Goal: Information Seeking & Learning: Learn about a topic

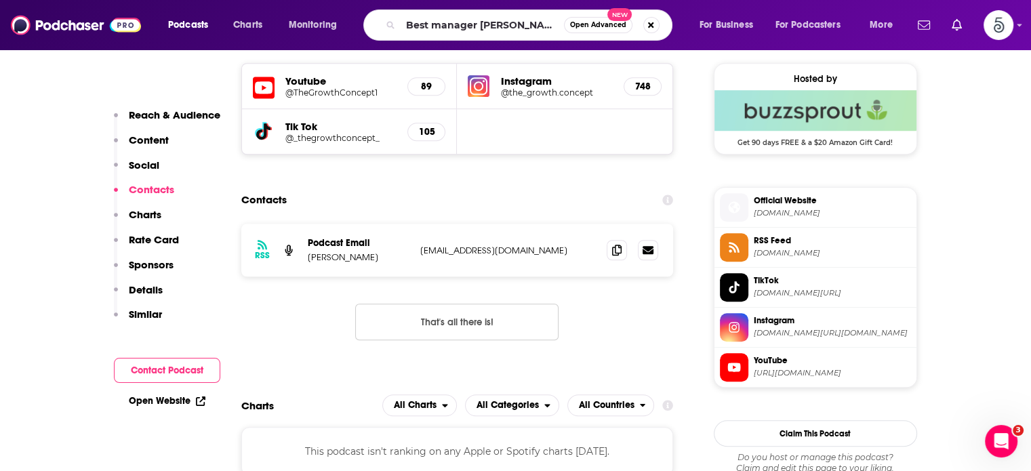
type input "Best manager ever"
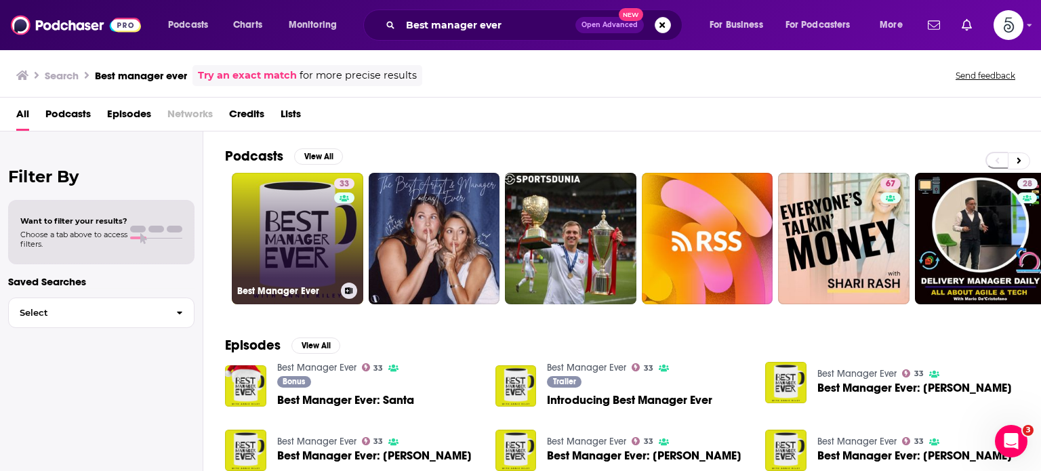
click at [279, 245] on link "33 Best Manager Ever" at bounding box center [298, 239] width 132 height 132
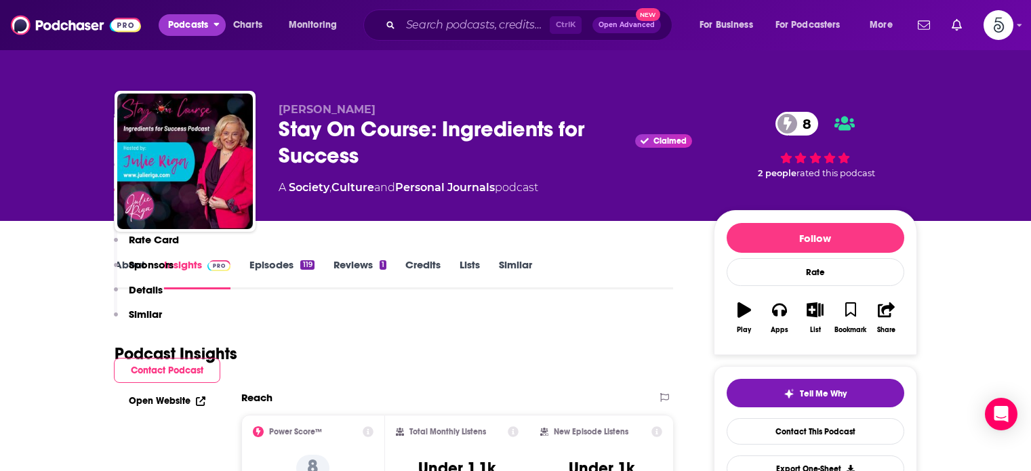
click at [212, 26] on button "Podcasts" at bounding box center [192, 25] width 67 height 22
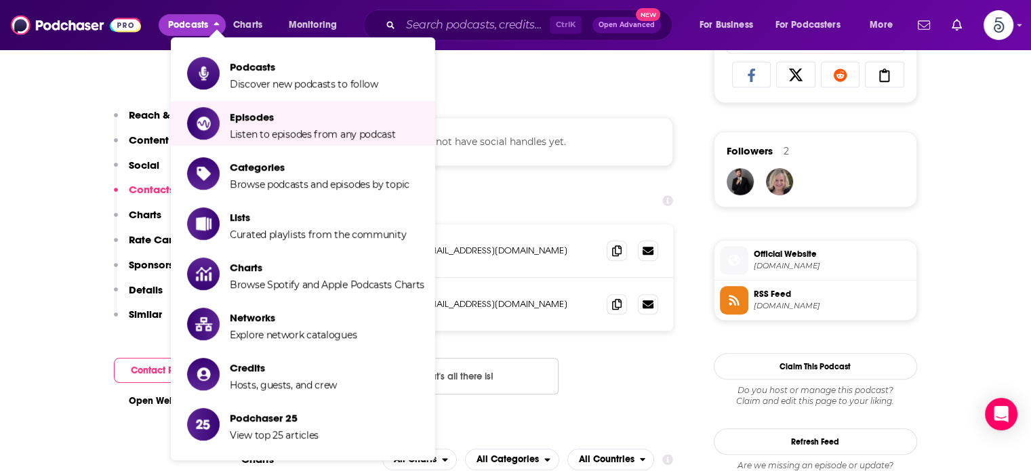
scroll to position [910, 0]
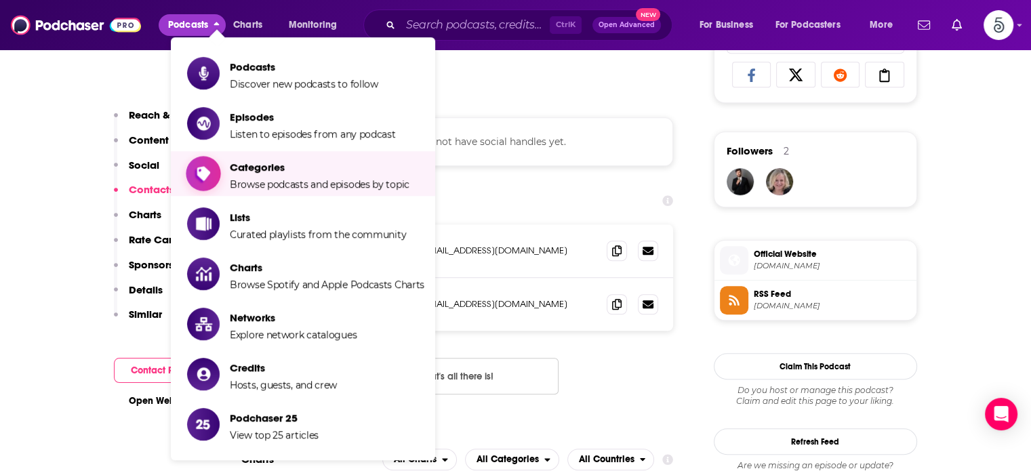
click at [258, 165] on span "Categories" at bounding box center [320, 167] width 180 height 13
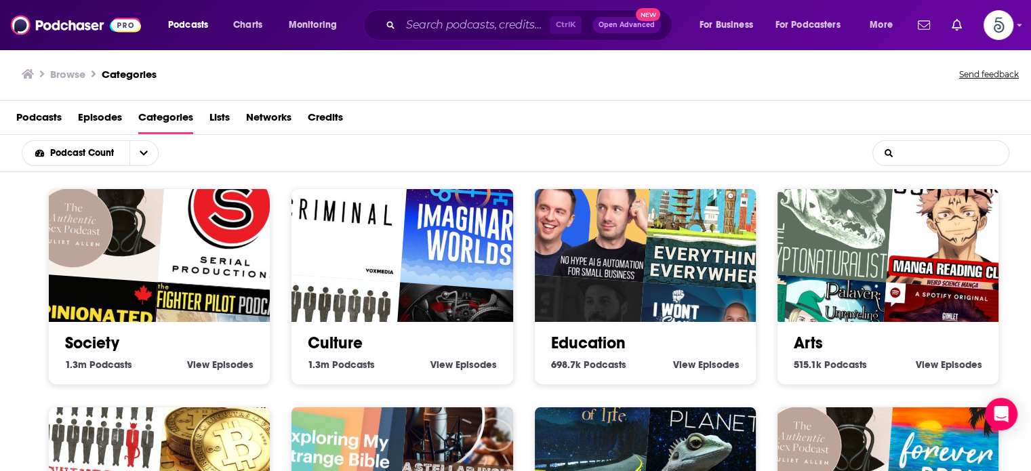
click at [924, 152] on input "List Search Input" at bounding box center [941, 153] width 136 height 24
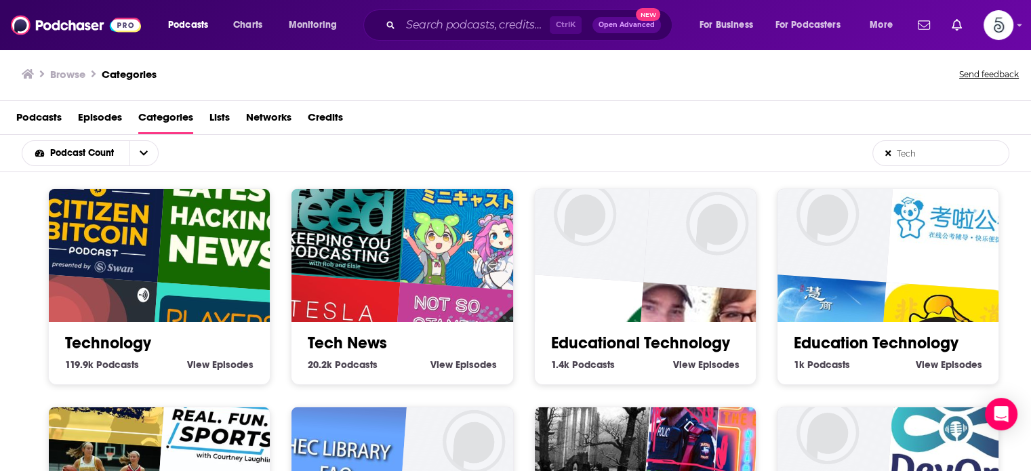
type input "Tech"
click at [126, 333] on link "Technology" at bounding box center [108, 343] width 86 height 20
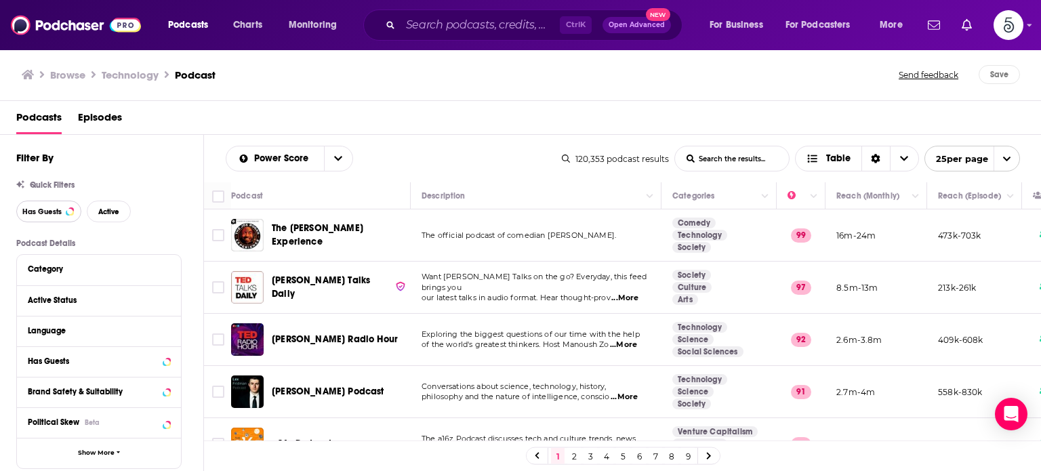
click at [33, 211] on span "Has Guests" at bounding box center [41, 211] width 39 height 7
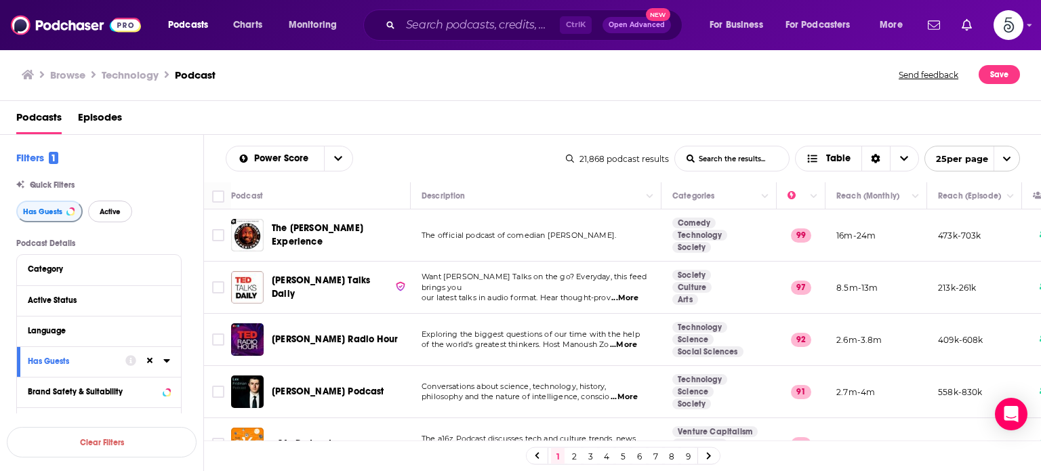
click at [102, 211] on span "Active" at bounding box center [110, 211] width 21 height 7
click at [669, 456] on link "8" at bounding box center [672, 456] width 14 height 16
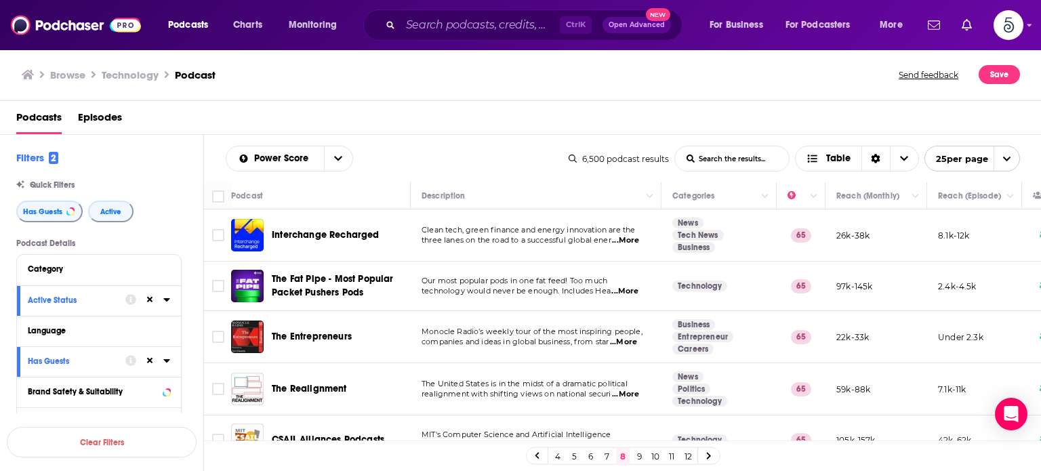
click at [685, 456] on link "12" at bounding box center [688, 456] width 14 height 16
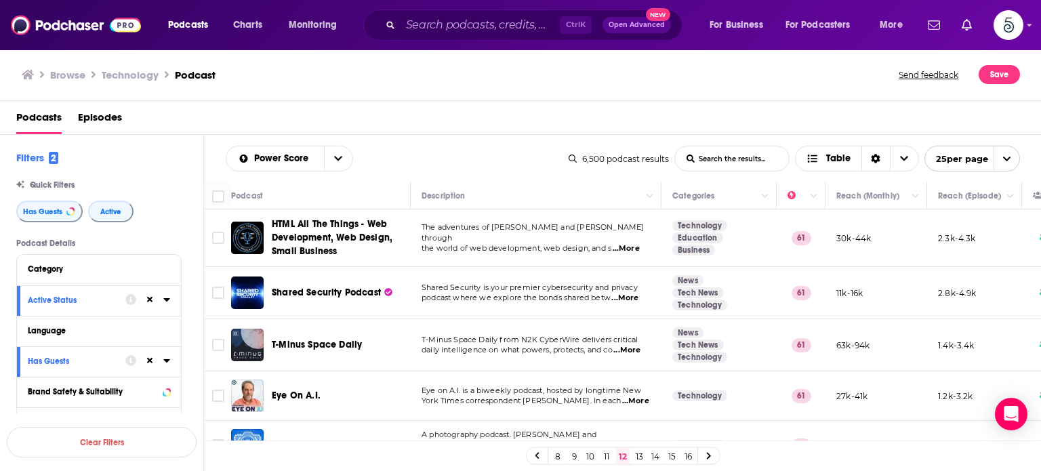
click at [672, 450] on link "15" at bounding box center [672, 456] width 14 height 16
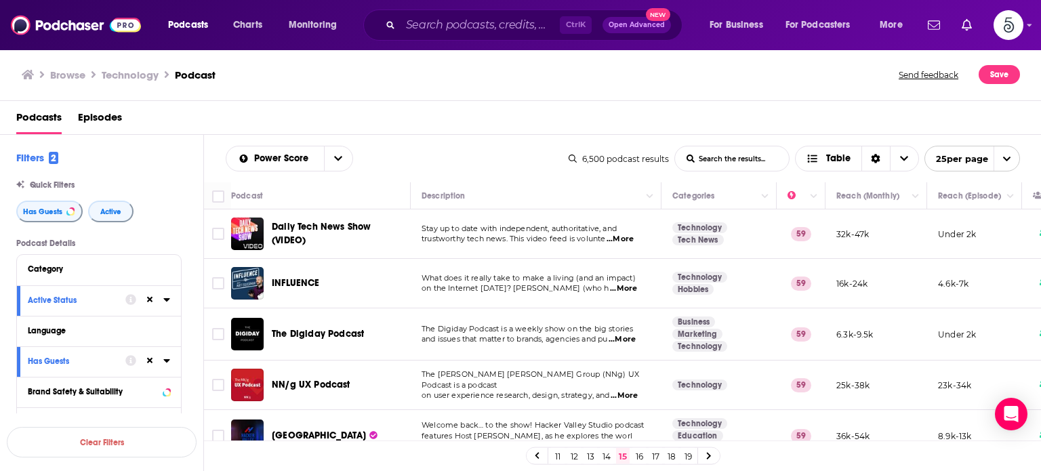
click at [670, 456] on link "18" at bounding box center [672, 456] width 14 height 16
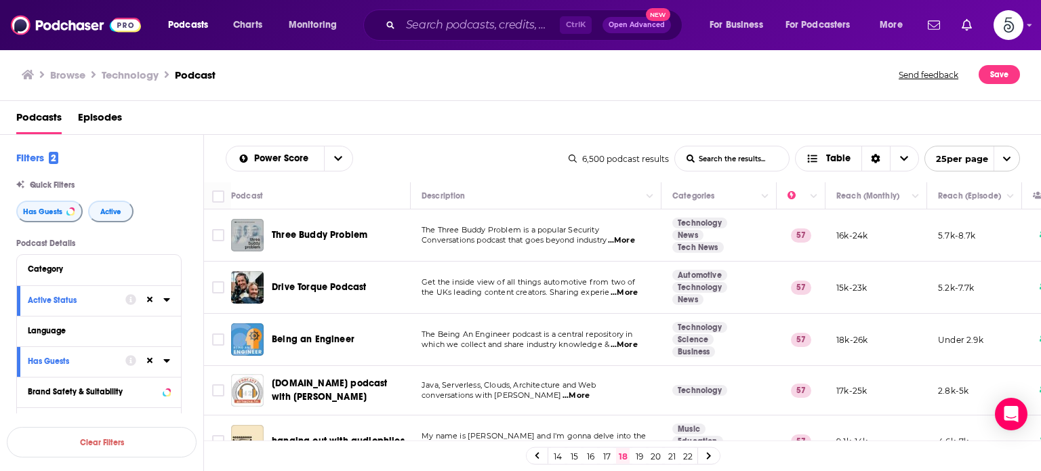
click at [686, 456] on link "22" at bounding box center [688, 456] width 14 height 16
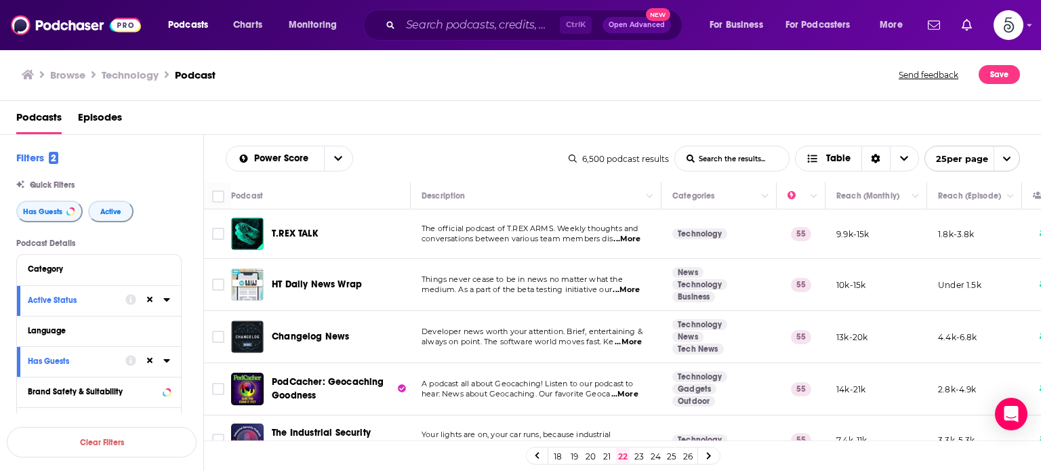
click at [688, 456] on link "26" at bounding box center [688, 456] width 14 height 16
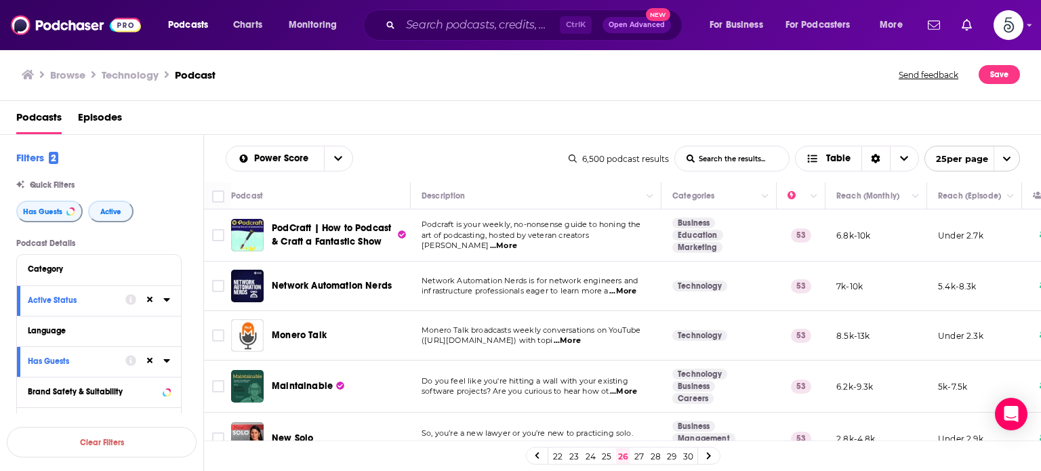
click at [581, 341] on span "...More" at bounding box center [567, 341] width 27 height 11
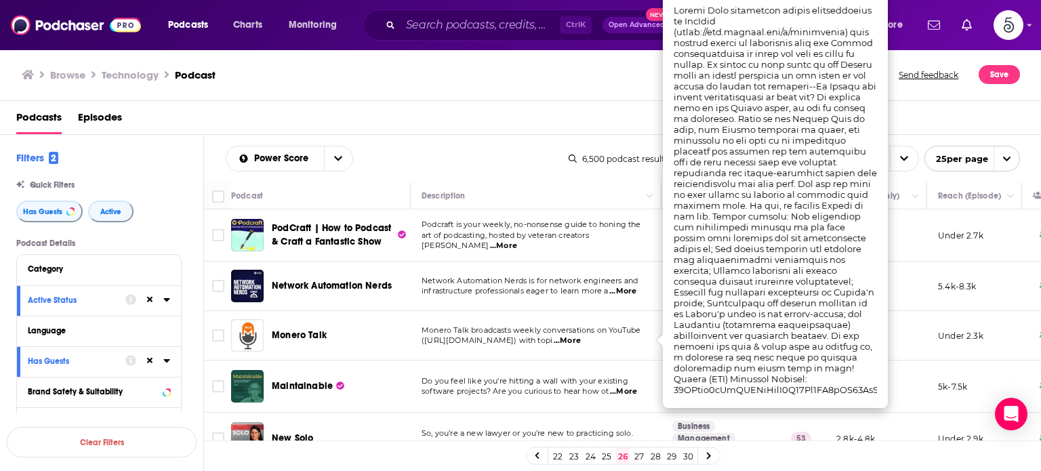
click at [581, 341] on span "...More" at bounding box center [567, 341] width 27 height 11
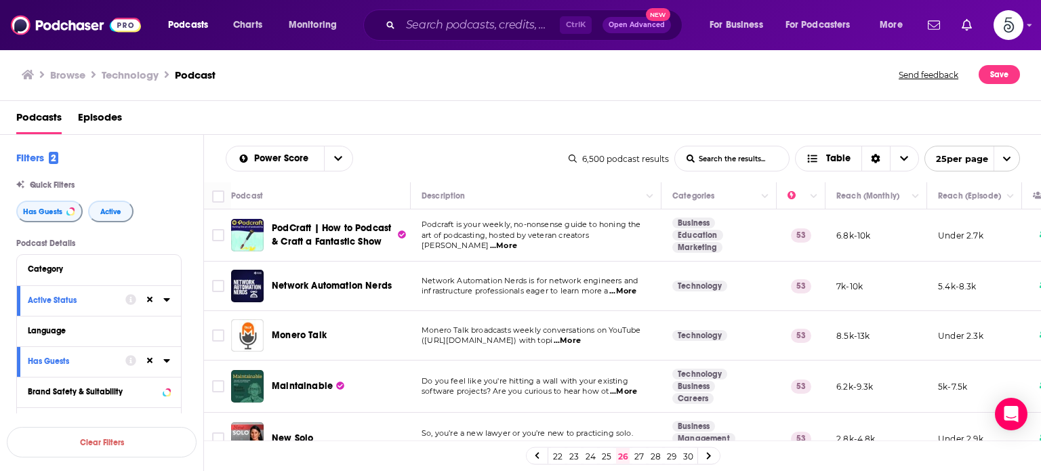
click at [629, 390] on span "...More" at bounding box center [623, 391] width 27 height 11
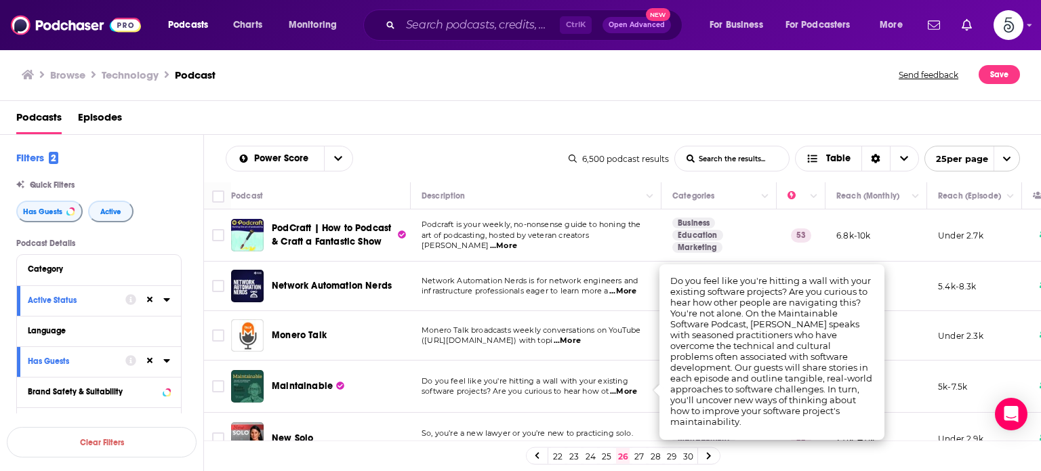
click at [628, 390] on span "...More" at bounding box center [623, 391] width 27 height 11
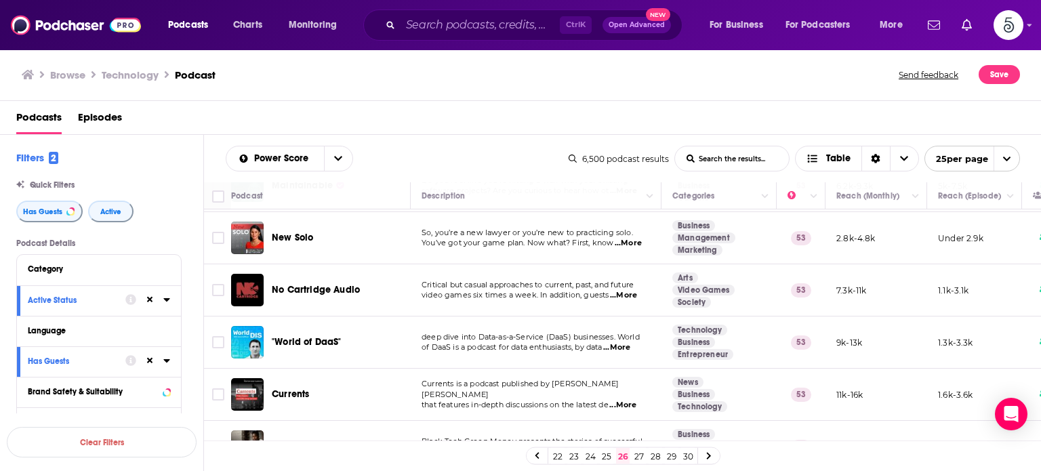
scroll to position [236, 0]
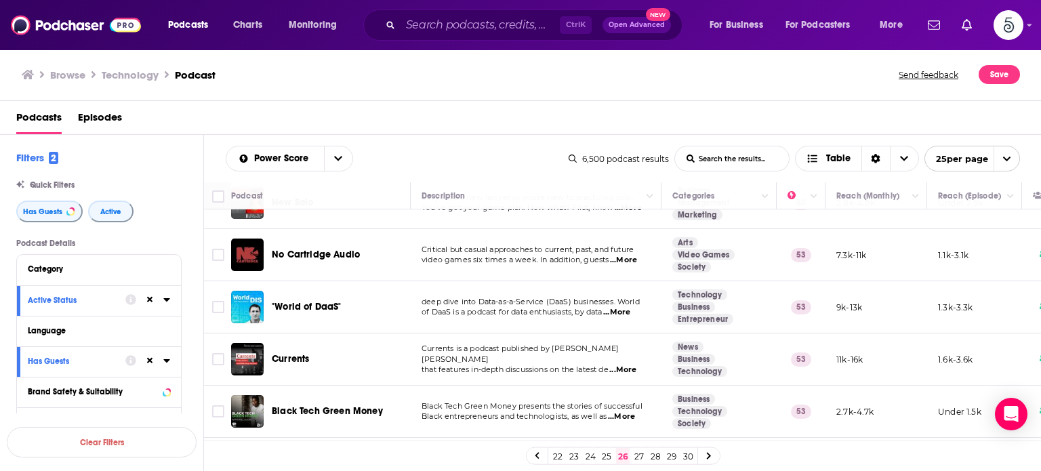
click at [634, 365] on span "...More" at bounding box center [622, 370] width 27 height 11
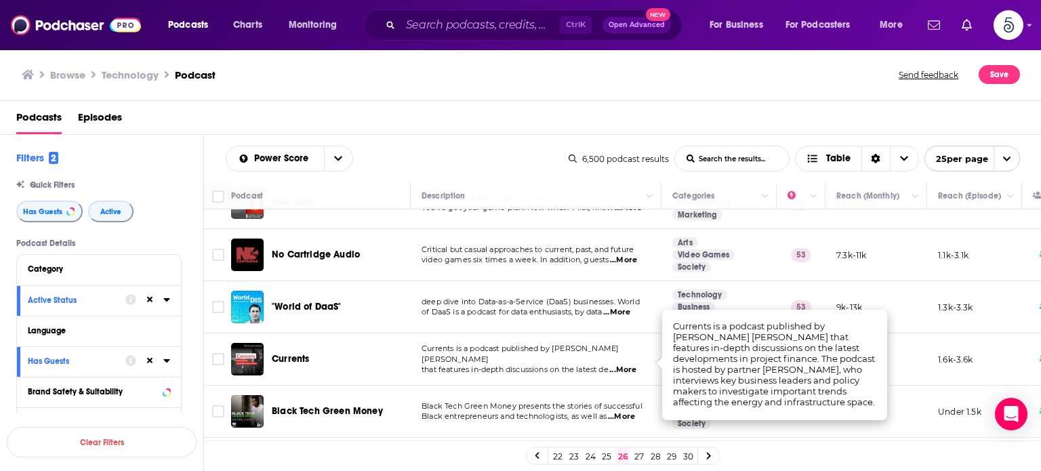
click at [634, 365] on span "...More" at bounding box center [622, 370] width 27 height 11
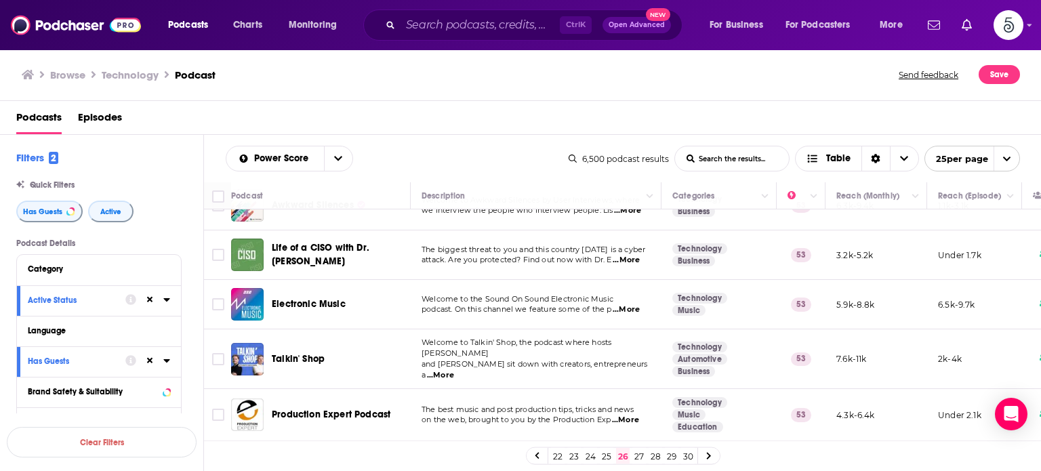
scroll to position [561, 0]
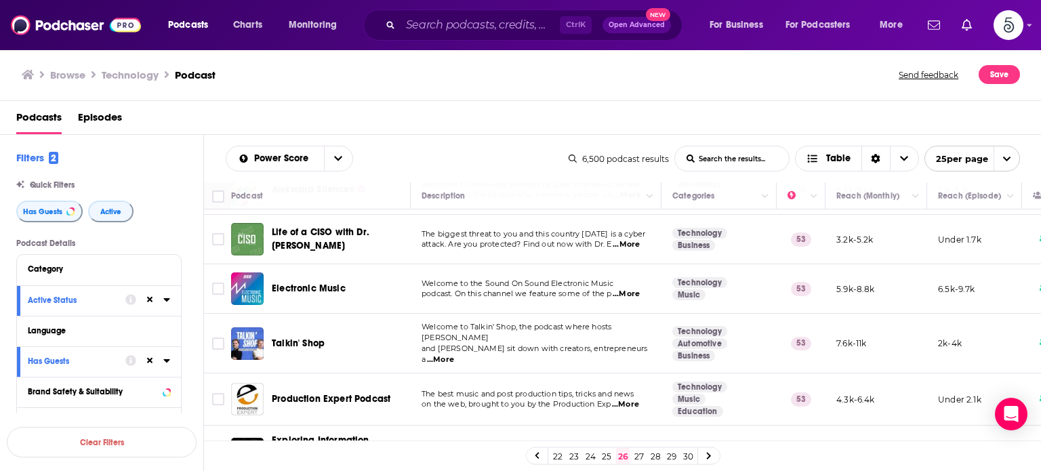
click at [454, 355] on span "...More" at bounding box center [440, 360] width 27 height 11
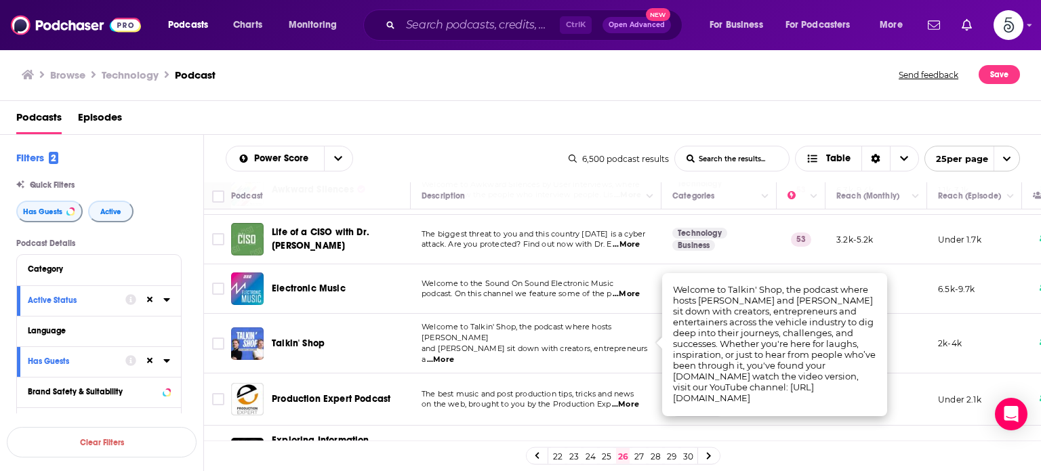
click at [454, 355] on span "...More" at bounding box center [440, 360] width 27 height 11
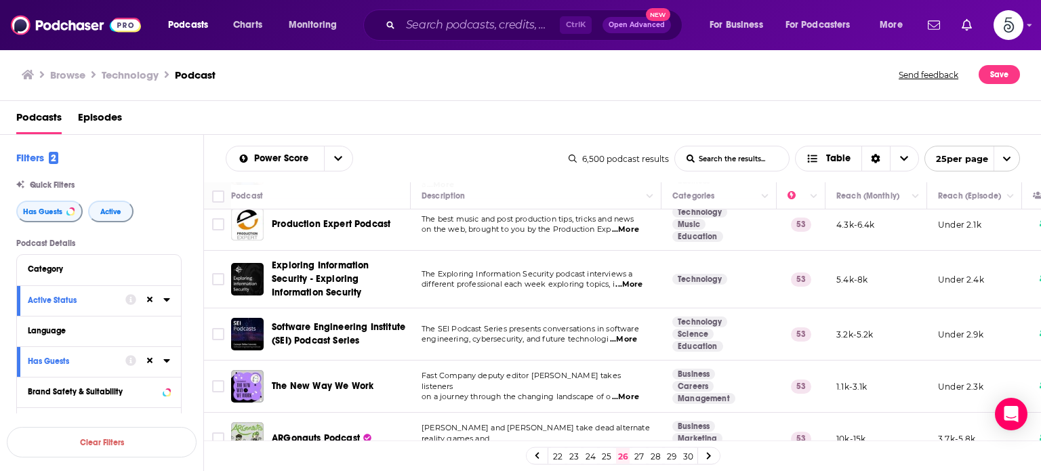
scroll to position [767, 0]
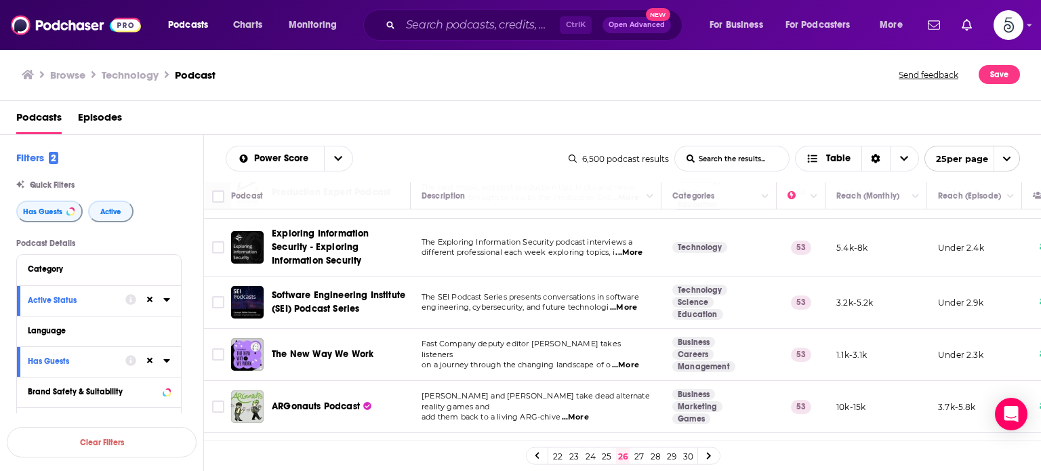
click at [628, 360] on span "...More" at bounding box center [625, 365] width 27 height 11
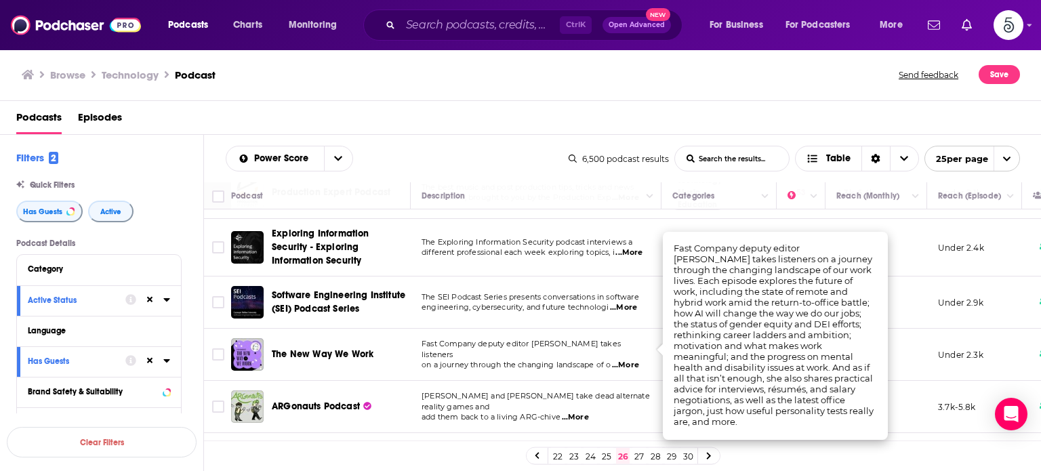
click at [628, 360] on span "...More" at bounding box center [625, 365] width 27 height 11
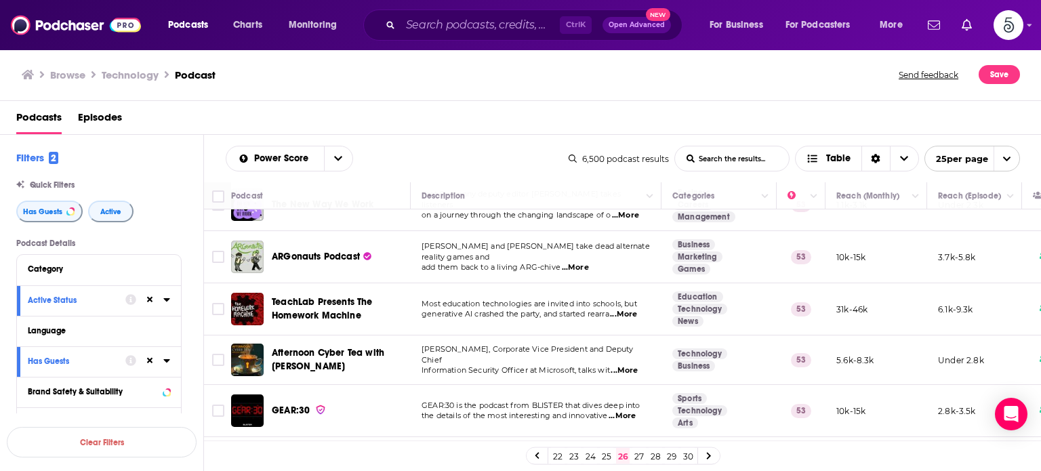
scroll to position [930, 0]
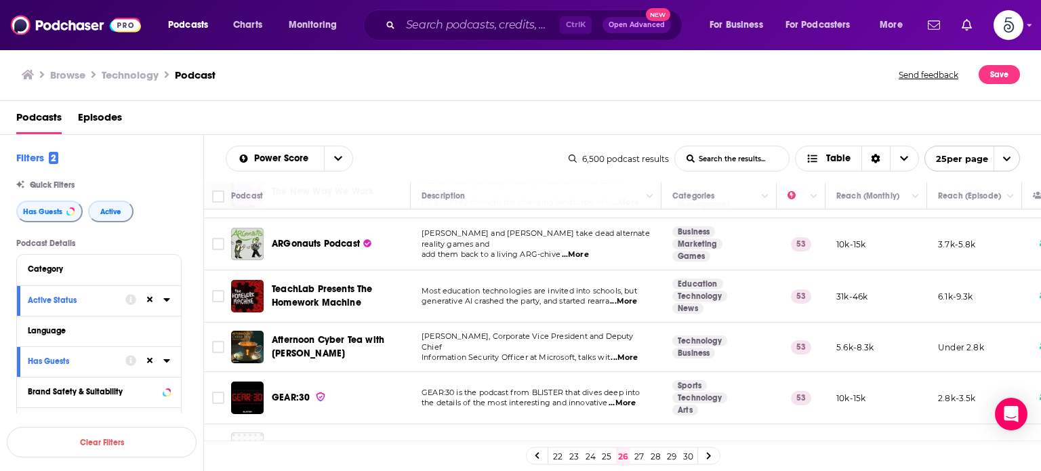
click at [629, 398] on span "...More" at bounding box center [622, 403] width 27 height 11
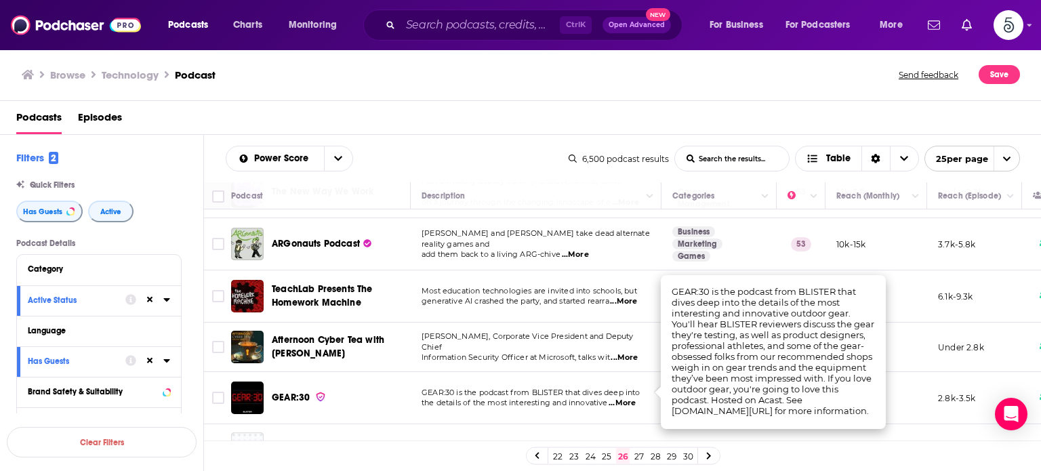
click at [629, 398] on span "...More" at bounding box center [622, 403] width 27 height 11
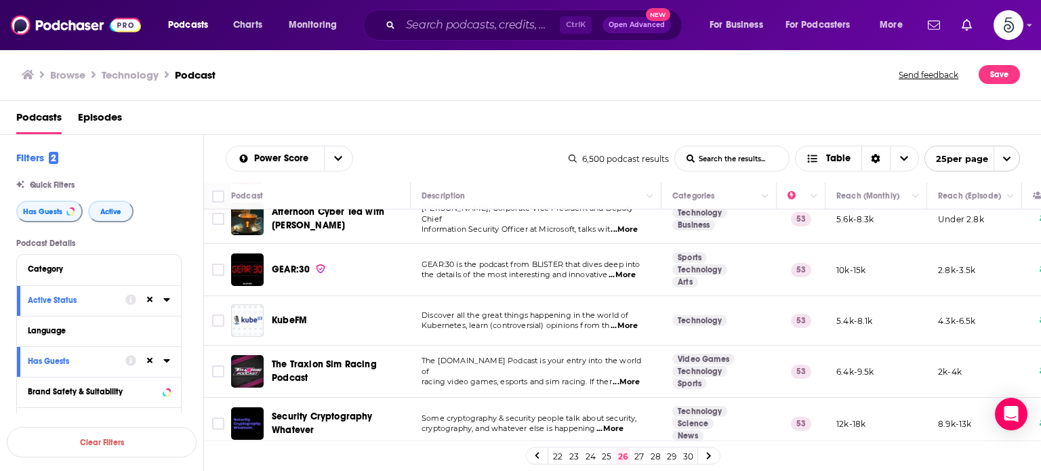
scroll to position [1064, 0]
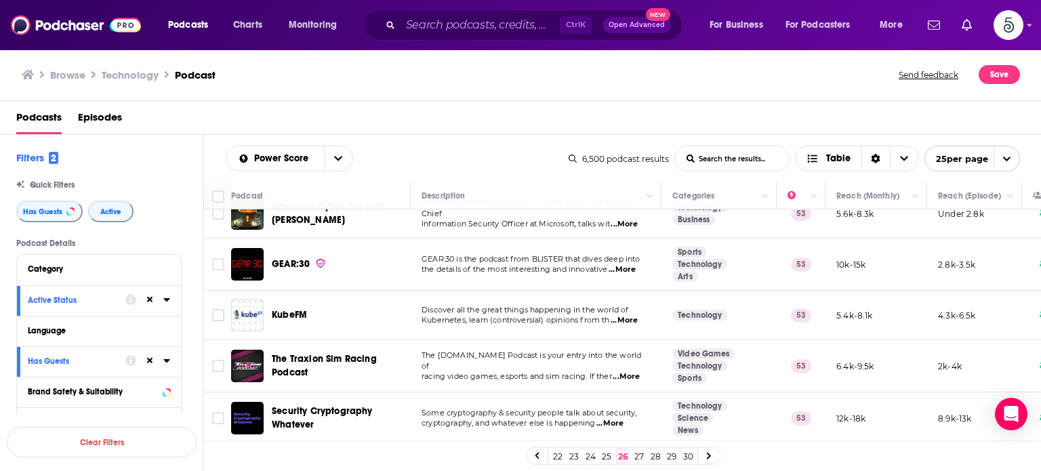
click at [637, 455] on link "27" at bounding box center [639, 456] width 14 height 16
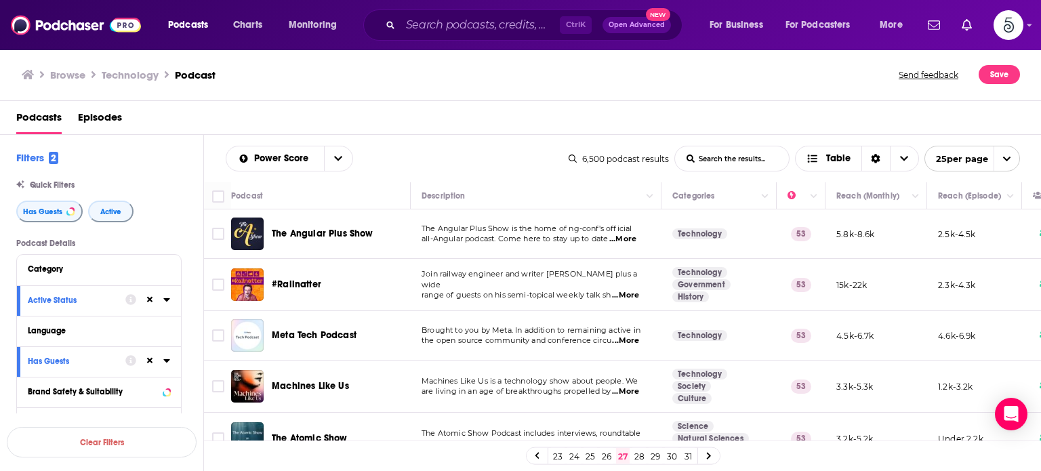
click at [630, 390] on span "...More" at bounding box center [625, 391] width 27 height 11
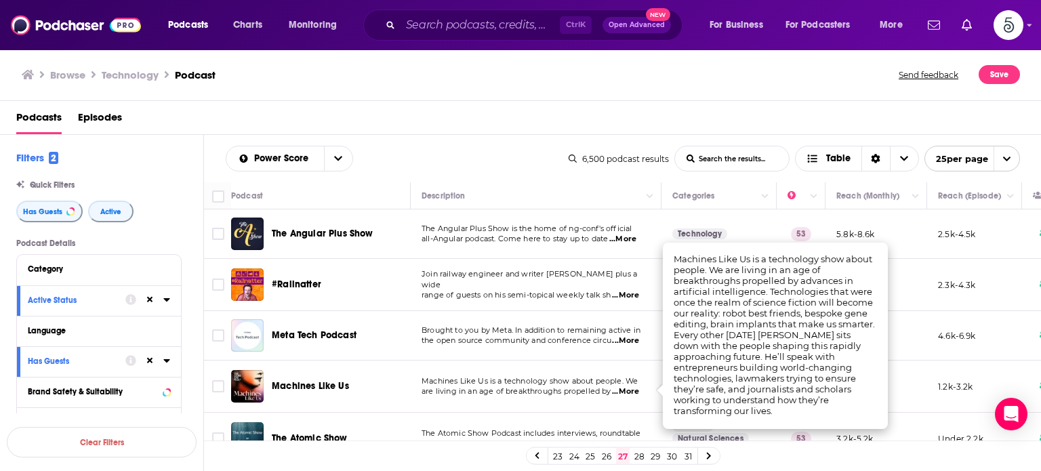
click at [630, 390] on span "...More" at bounding box center [625, 391] width 27 height 11
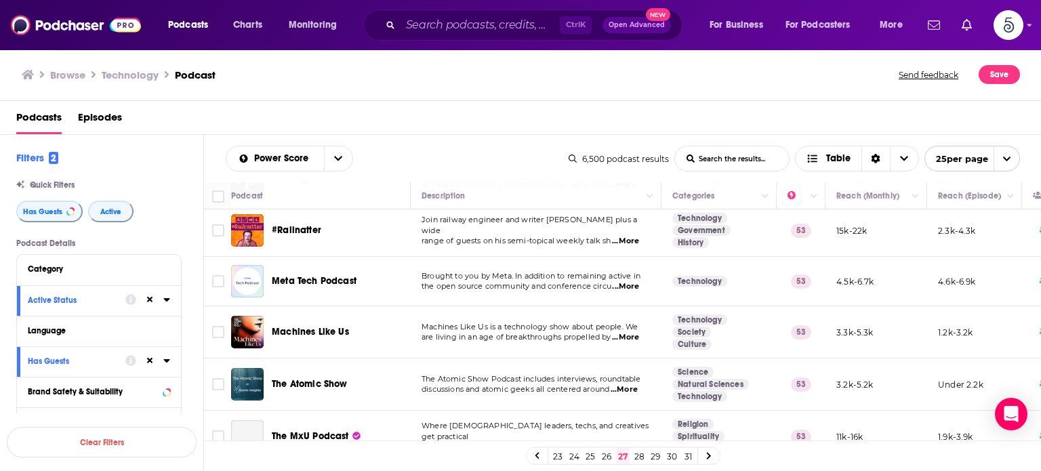
scroll to position [89, 0]
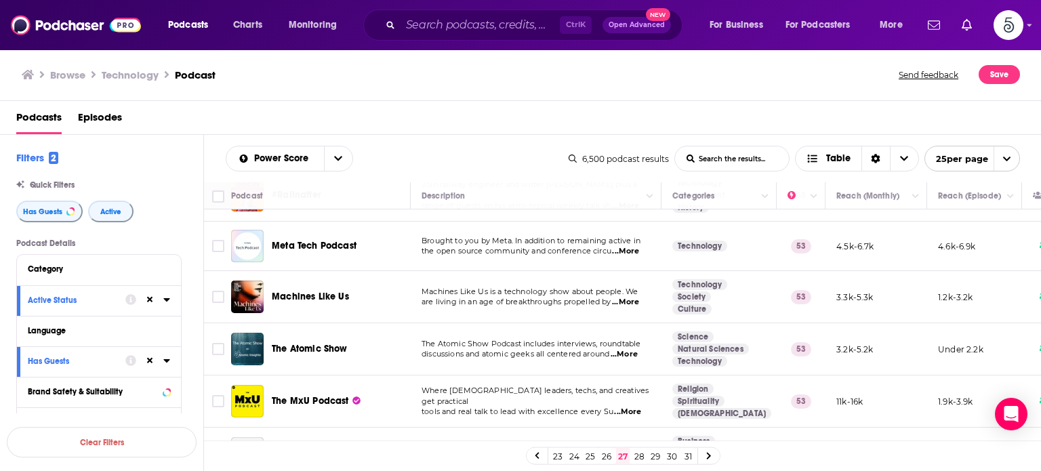
click at [629, 352] on span "...More" at bounding box center [624, 354] width 27 height 11
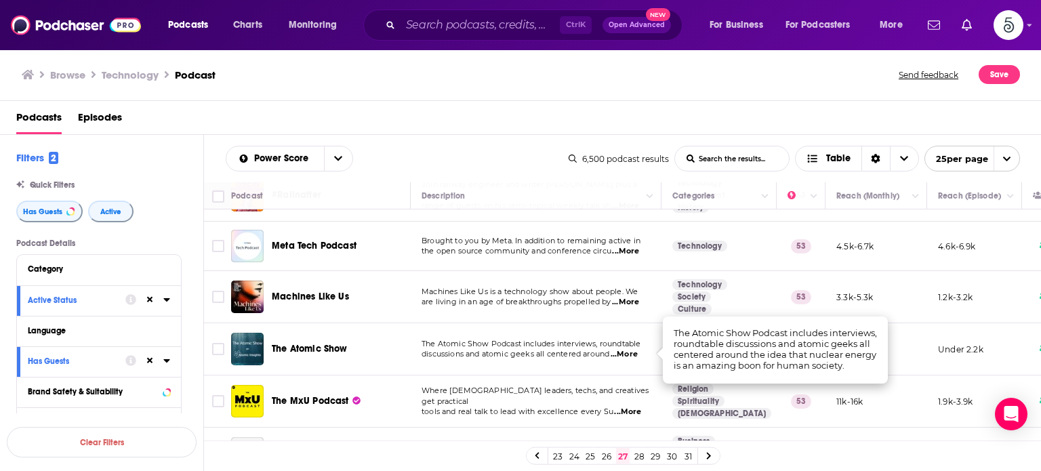
click at [629, 352] on span "...More" at bounding box center [624, 354] width 27 height 11
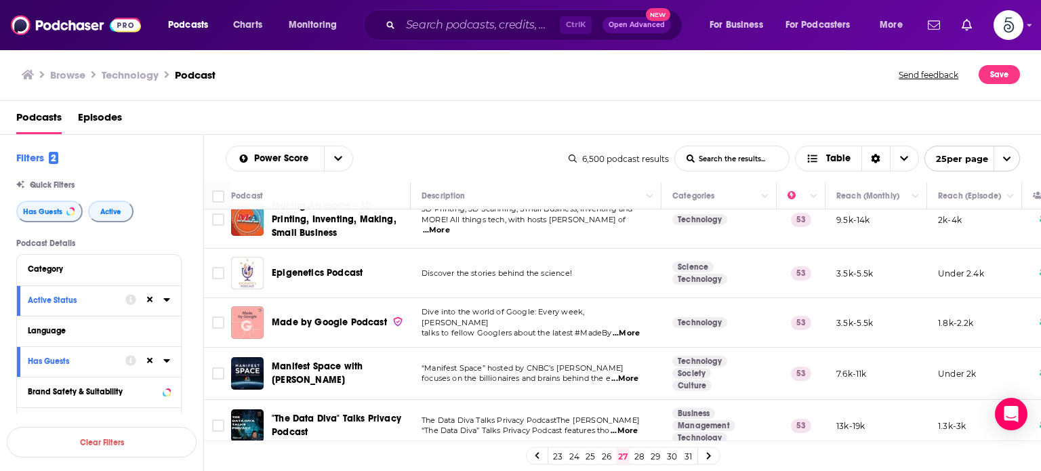
scroll to position [477, 0]
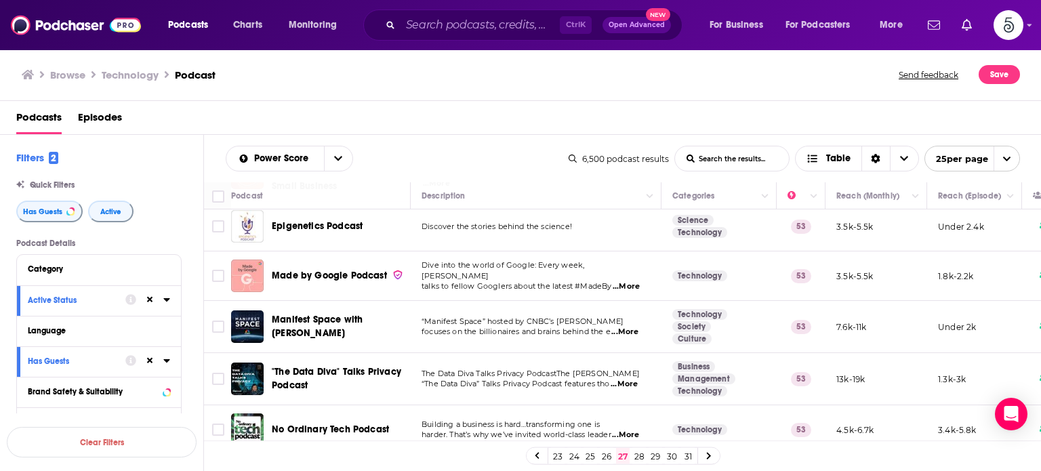
click at [632, 330] on span "...More" at bounding box center [624, 332] width 27 height 11
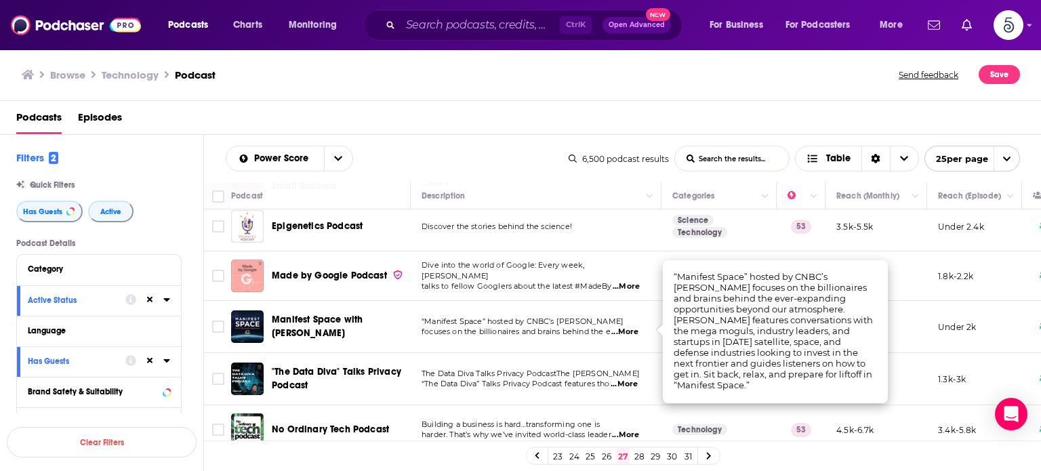
click at [633, 327] on span "...More" at bounding box center [624, 332] width 27 height 11
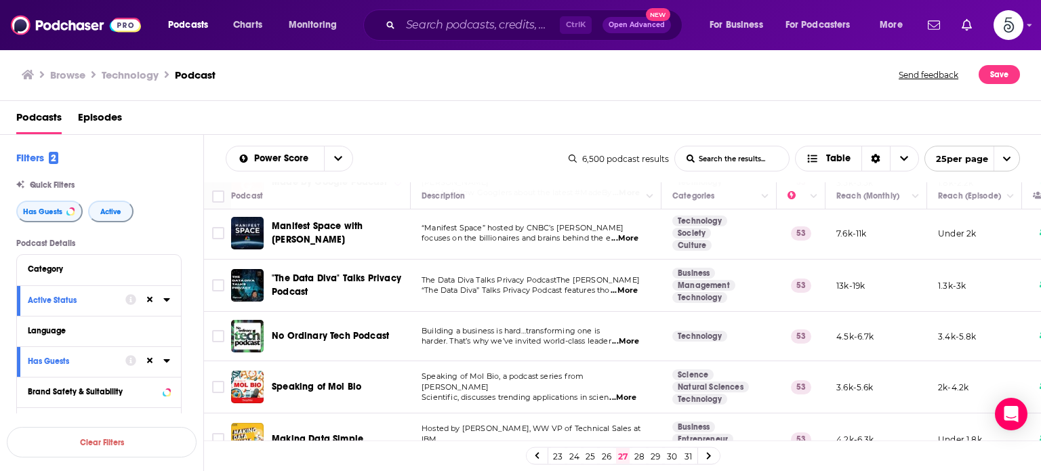
scroll to position [545, 0]
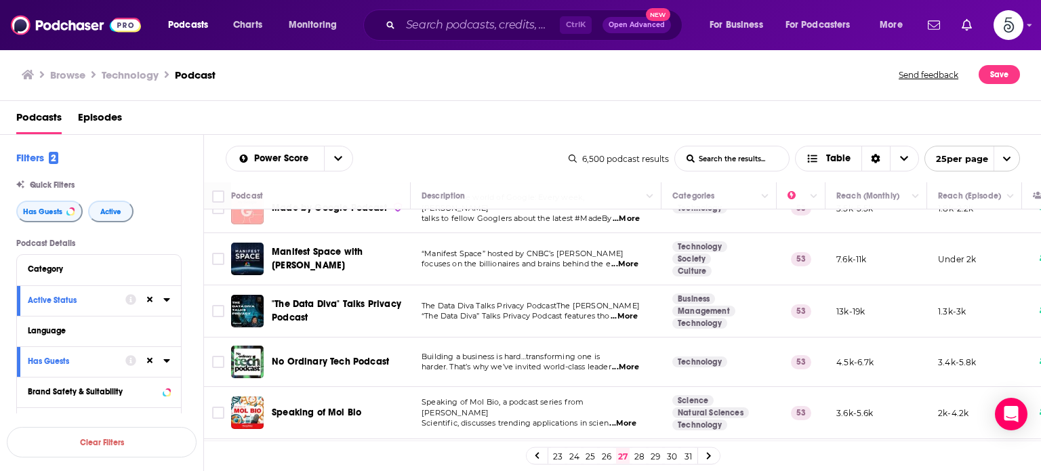
click at [629, 365] on span "...More" at bounding box center [625, 367] width 27 height 11
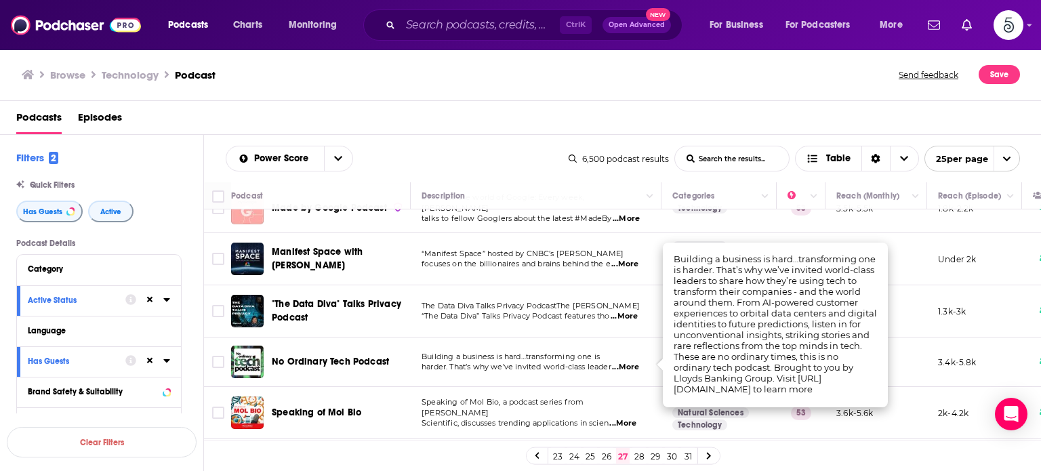
click at [629, 365] on span "...More" at bounding box center [625, 367] width 27 height 11
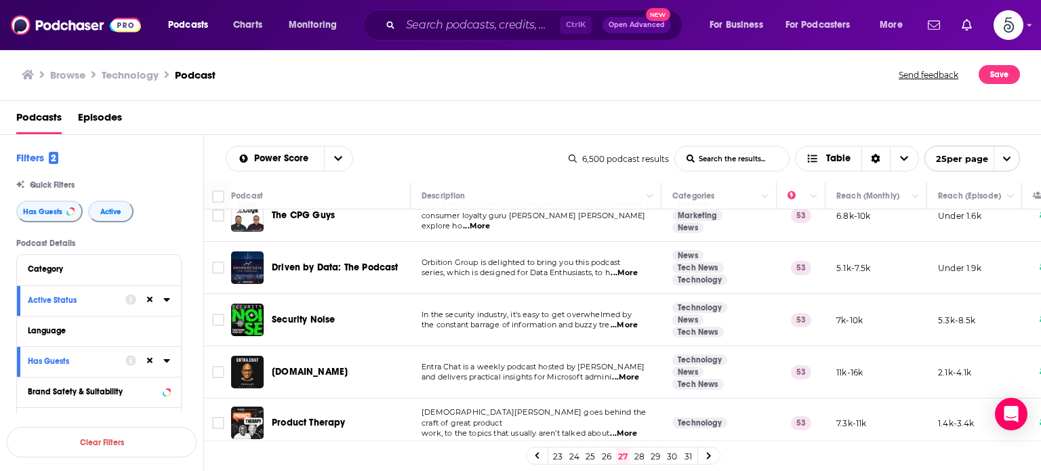
scroll to position [930, 0]
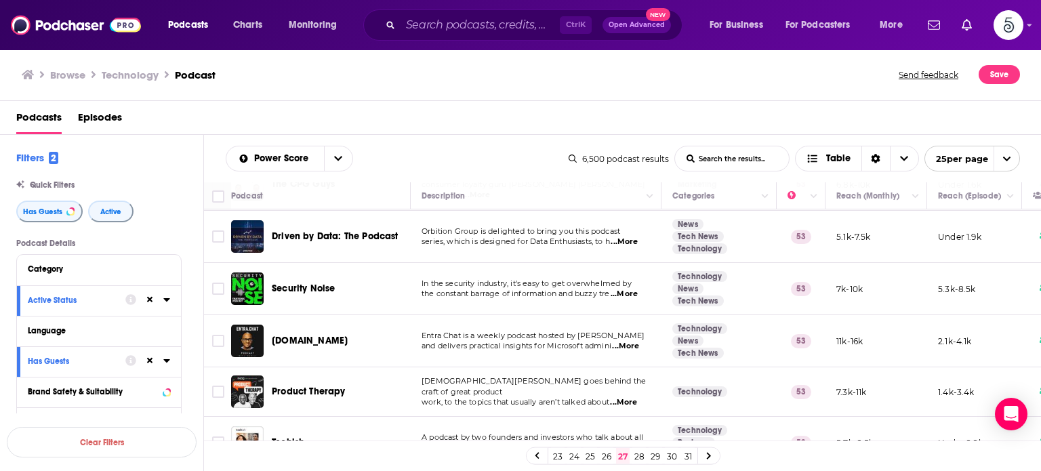
click at [629, 342] on span "...More" at bounding box center [625, 346] width 27 height 11
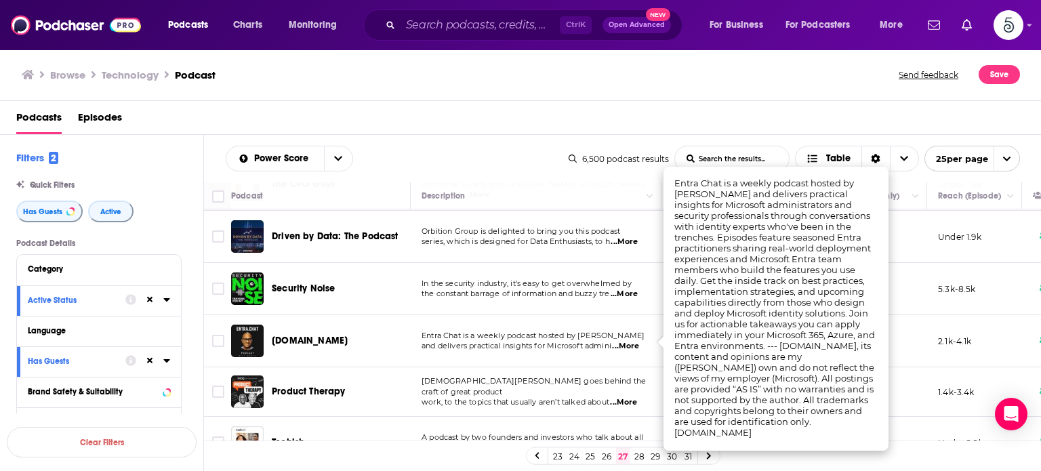
click at [629, 342] on span "...More" at bounding box center [625, 346] width 27 height 11
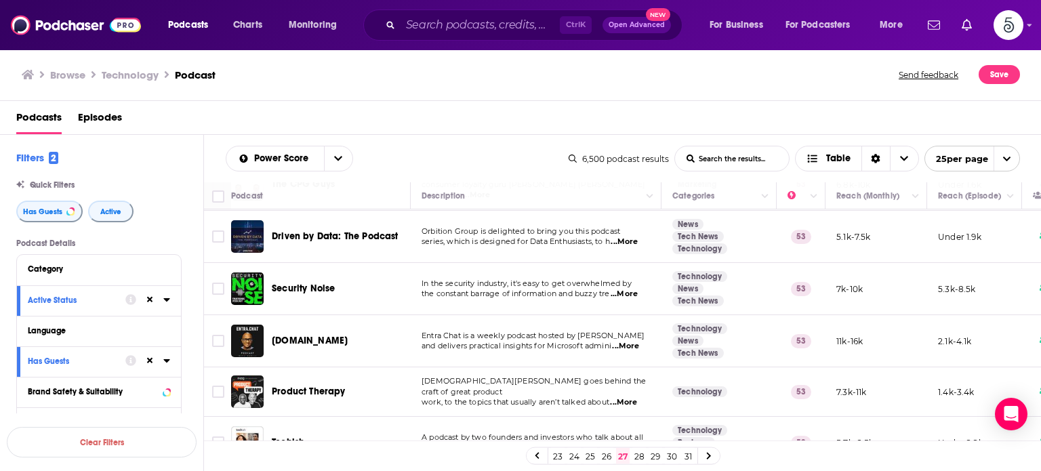
click at [630, 397] on span "...More" at bounding box center [623, 402] width 27 height 11
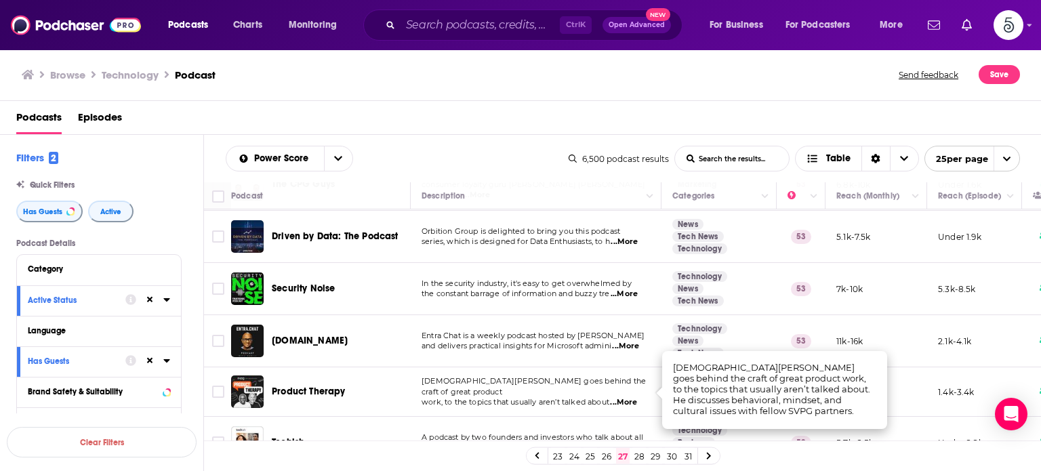
click at [630, 397] on span "...More" at bounding box center [623, 402] width 27 height 11
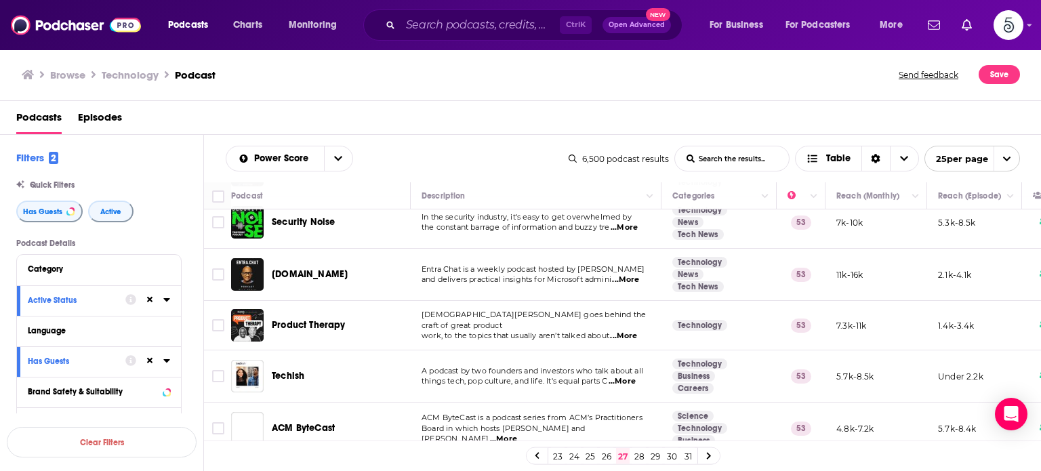
scroll to position [1000, 0]
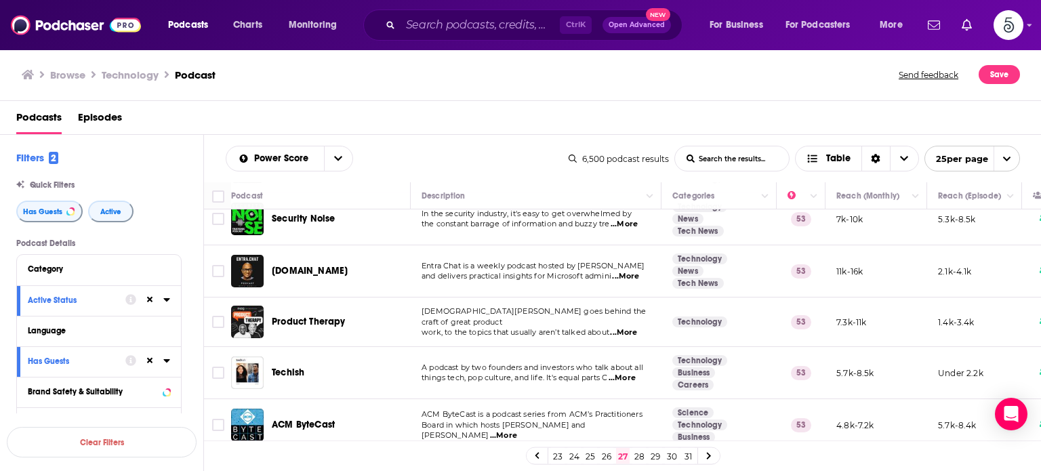
click at [630, 373] on span "...More" at bounding box center [622, 378] width 27 height 11
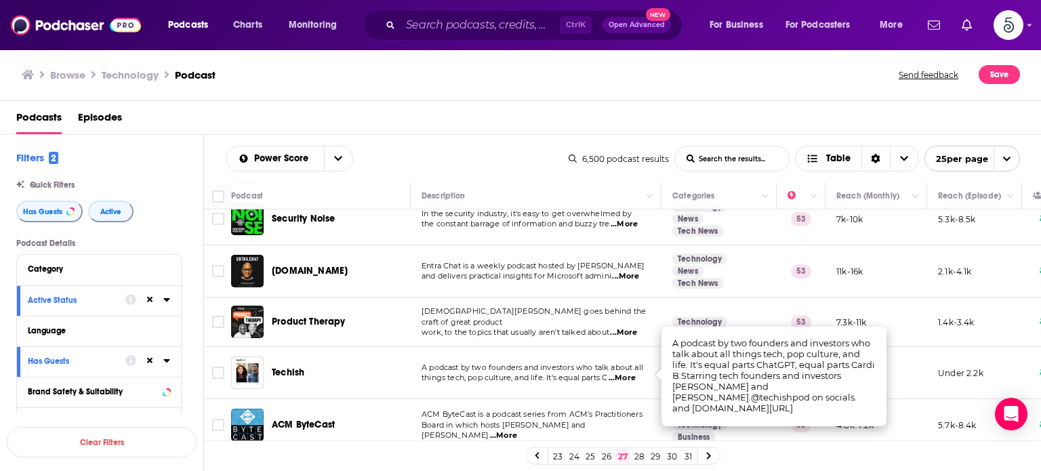
click at [630, 373] on span "...More" at bounding box center [622, 378] width 27 height 11
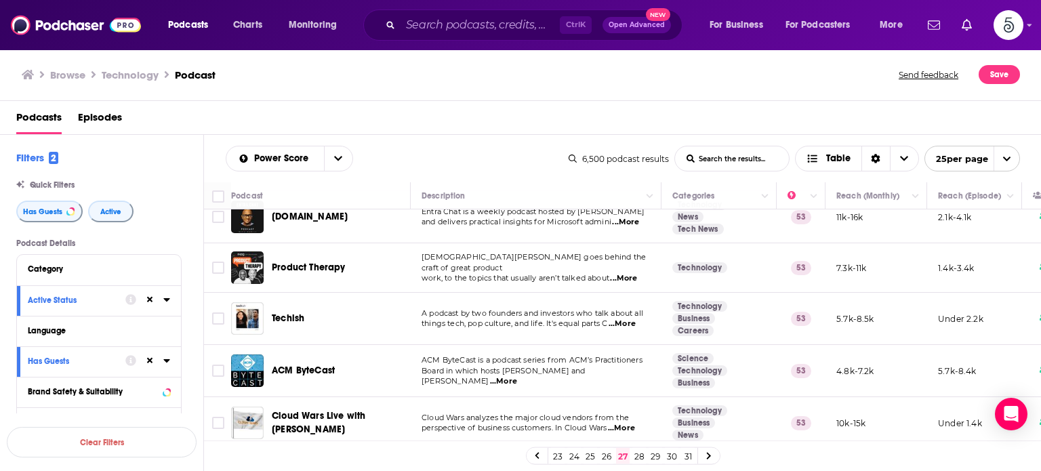
scroll to position [1066, 0]
